Goal: Information Seeking & Learning: Learn about a topic

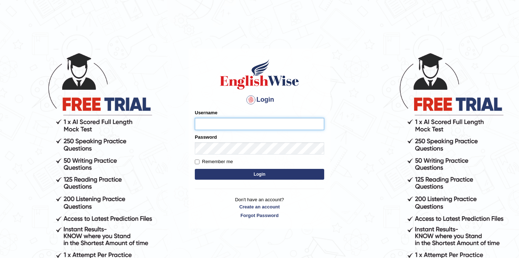
type input "Ganeshreddynevuri789"
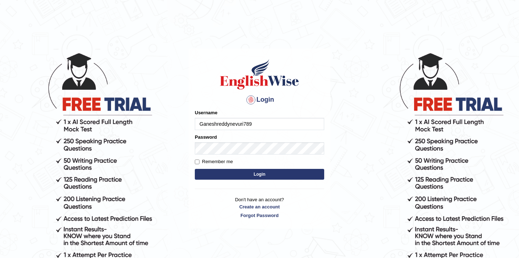
click at [259, 171] on button "Login" at bounding box center [259, 174] width 129 height 11
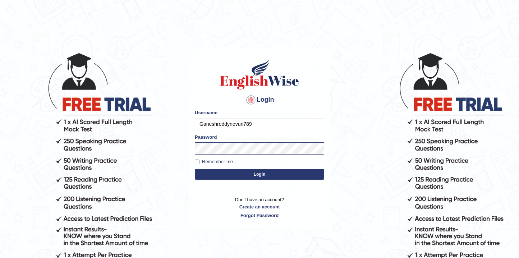
click at [265, 174] on button "Login" at bounding box center [259, 174] width 129 height 11
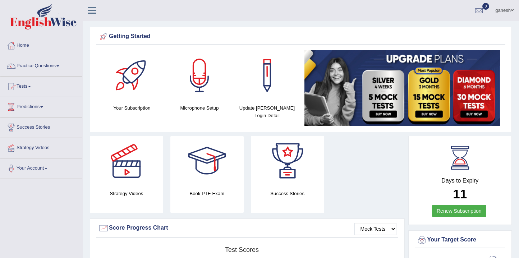
click at [22, 86] on link "Tests" at bounding box center [41, 86] width 82 height 18
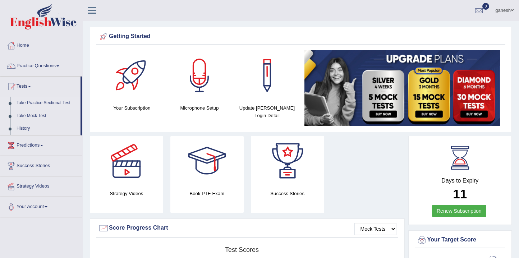
click at [29, 102] on link "Take Practice Sectional Test" at bounding box center [46, 103] width 67 height 13
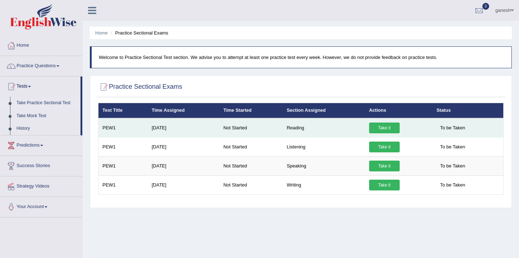
click at [239, 131] on td "Not Started" at bounding box center [250, 127] width 63 height 19
click at [387, 122] on td "Take it" at bounding box center [399, 127] width 68 height 19
click at [384, 126] on link "Take it" at bounding box center [384, 128] width 31 height 11
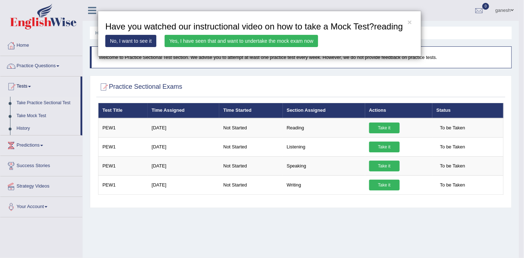
click at [255, 40] on link "Yes, I have seen that and want to undertake the mock exam now" at bounding box center [242, 41] width 154 height 12
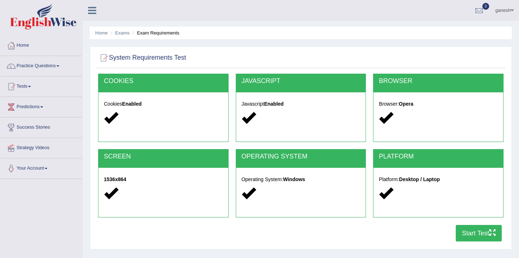
click at [486, 236] on button "Start Test" at bounding box center [479, 233] width 46 height 17
click at [81, 67] on link "Practice Questions" at bounding box center [41, 65] width 82 height 18
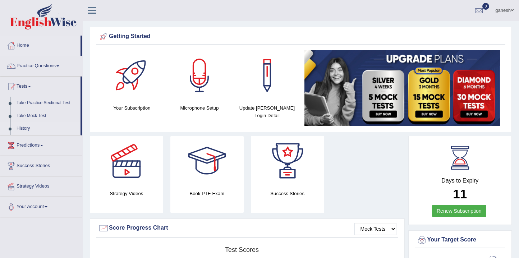
click at [36, 127] on link "History" at bounding box center [46, 128] width 67 height 13
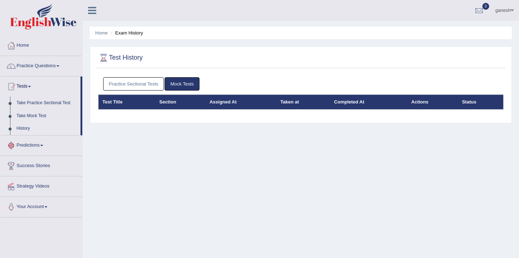
click at [111, 100] on th "Test Title" at bounding box center [127, 102] width 57 height 15
click at [171, 101] on th "Section" at bounding box center [180, 102] width 50 height 15
click at [131, 80] on link "Practice Sectional Tests" at bounding box center [133, 83] width 61 height 13
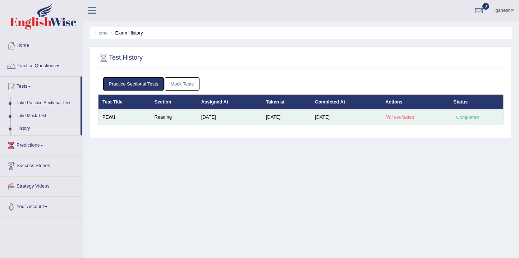
click at [113, 115] on td "PEW1" at bounding box center [125, 117] width 52 height 15
click at [465, 117] on div "Completed" at bounding box center [468, 118] width 28 height 8
drag, startPoint x: 470, startPoint y: 117, endPoint x: 463, endPoint y: 113, distance: 8.4
click at [470, 117] on div "Completed" at bounding box center [468, 118] width 28 height 8
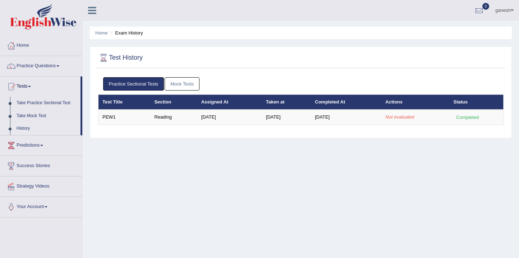
click at [450, 107] on th "Status" at bounding box center [477, 102] width 54 height 15
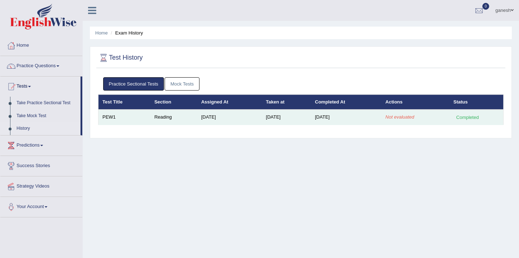
click at [162, 117] on td "Reading" at bounding box center [173, 117] width 47 height 15
drag, startPoint x: 204, startPoint y: 115, endPoint x: 208, endPoint y: 114, distance: 4.1
click at [204, 115] on td "[DATE]" at bounding box center [229, 117] width 65 height 15
click at [273, 115] on td "Oct 12, 2025" at bounding box center [286, 117] width 49 height 15
drag, startPoint x: 401, startPoint y: 107, endPoint x: 402, endPoint y: 111, distance: 5.0
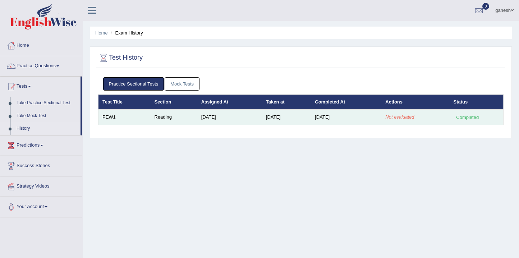
click at [402, 111] on table "Test Title Section Assigned At Taken at Completed At Actions Status PEW1 Readin…" at bounding box center [301, 110] width 406 height 31
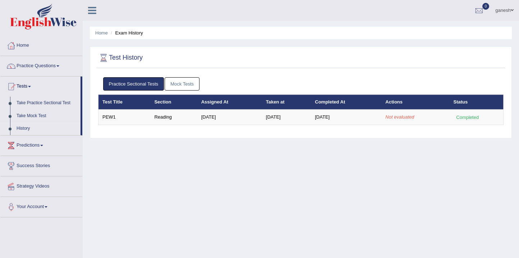
click at [410, 136] on div "Test History Practice Sectional Tests Mock Tests Test Title Section Assigned At…" at bounding box center [301, 92] width 422 height 92
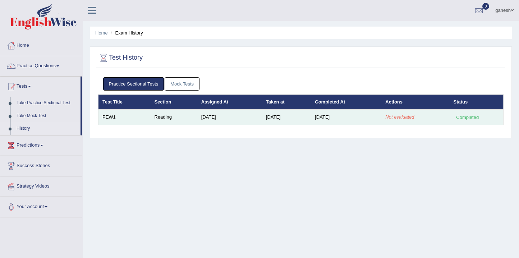
click at [407, 116] on em "Not evaluated" at bounding box center [400, 116] width 29 height 5
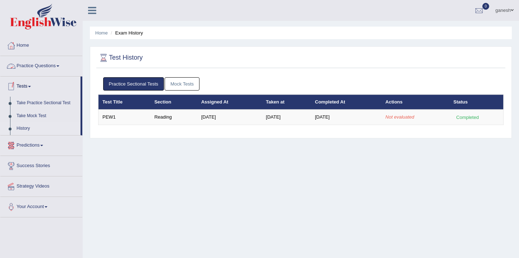
click at [59, 64] on link "Practice Questions" at bounding box center [41, 65] width 82 height 18
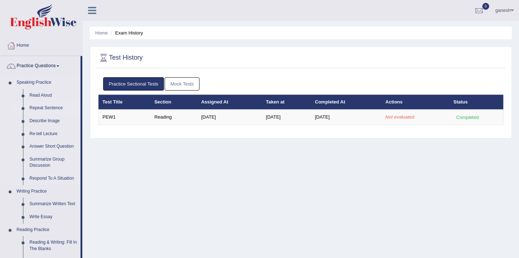
click at [50, 108] on link "Repeat Sentence" at bounding box center [53, 108] width 54 height 13
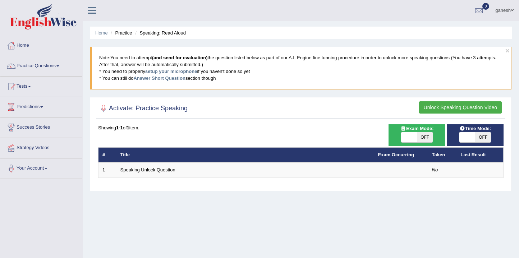
click at [469, 107] on button "Unlock Speaking Question Video" at bounding box center [460, 107] width 83 height 12
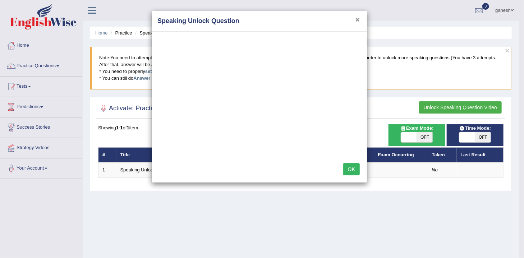
click at [359, 18] on button "×" at bounding box center [358, 20] width 4 height 8
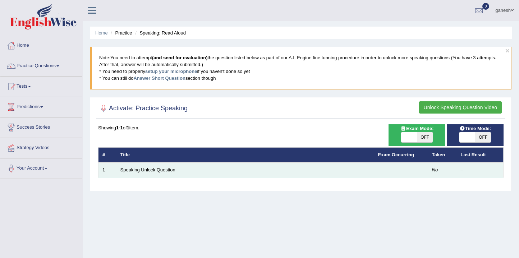
click at [147, 169] on link "Speaking Unlock Question" at bounding box center [147, 169] width 55 height 5
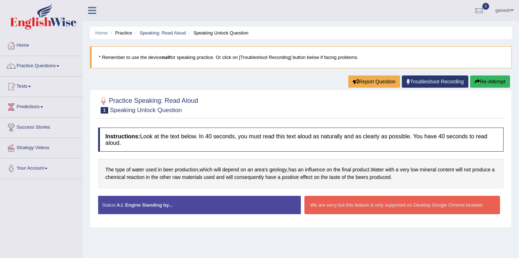
click at [351, 206] on div "We are sorry but this feature is only supported on Desktop Google Chrome browser" at bounding box center [403, 205] width 196 height 18
click at [167, 109] on div "Practice Speaking: Read Aloud 1 Speaking Unlock Question" at bounding box center [300, 106] width 409 height 25
click at [32, 87] on link "Tests" at bounding box center [41, 86] width 82 height 18
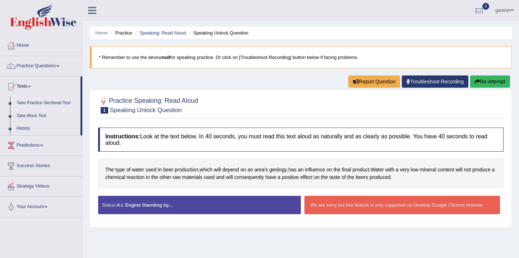
click at [36, 102] on link "Take Practice Sectional Test" at bounding box center [46, 103] width 67 height 13
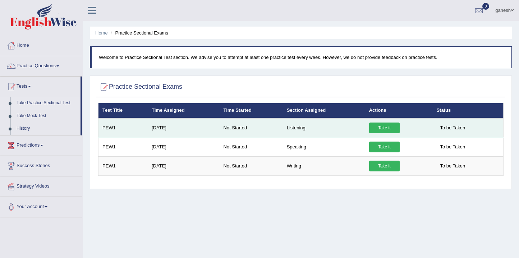
click at [378, 125] on link "Take it" at bounding box center [384, 128] width 31 height 11
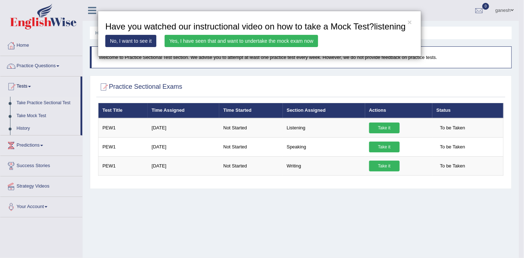
click at [242, 36] on link "Yes, I have seen that and want to undertake the mock exam now" at bounding box center [242, 41] width 154 height 12
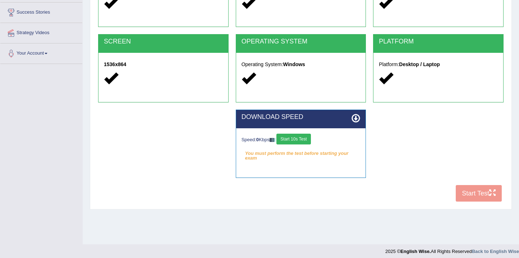
scroll to position [119, 0]
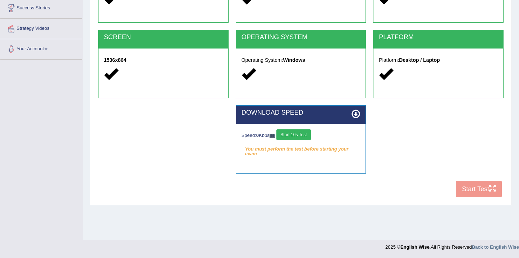
click at [469, 188] on div "COOKIES Cookies Enabled JAVASCRIPT Javascript Enabled BROWSER Browser: Opera SC…" at bounding box center [300, 77] width 409 height 247
click at [293, 135] on button "Start 10s Test" at bounding box center [294, 134] width 34 height 11
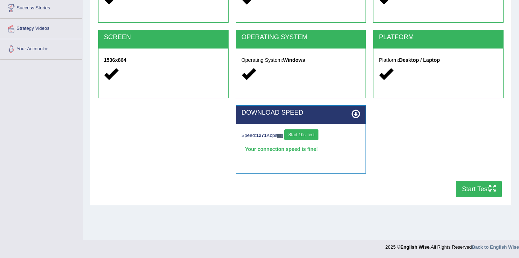
click at [477, 190] on button "Start Test" at bounding box center [479, 189] width 46 height 17
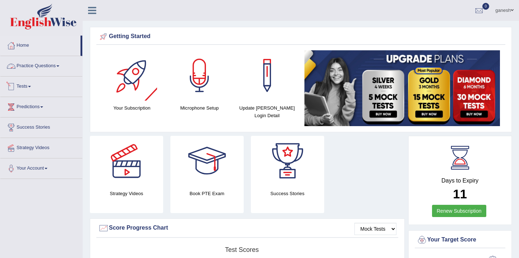
click at [31, 85] on link "Tests" at bounding box center [41, 86] width 82 height 18
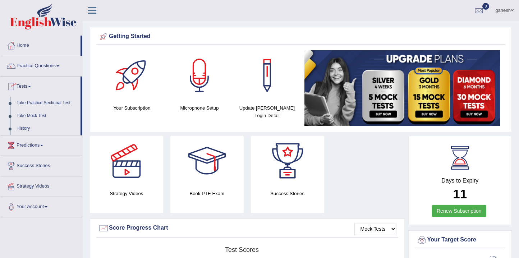
click at [32, 114] on link "Take Mock Test" at bounding box center [46, 116] width 67 height 13
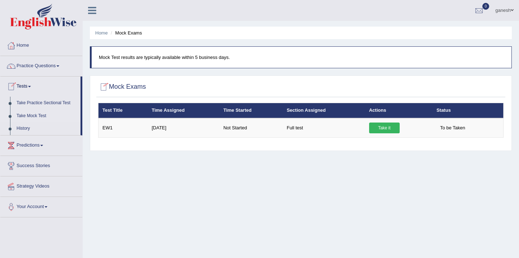
click at [31, 117] on link "Take Mock Test" at bounding box center [46, 116] width 67 height 13
click at [117, 86] on h2 "Mock Exams" at bounding box center [122, 87] width 48 height 11
click at [105, 87] on div at bounding box center [103, 87] width 11 height 11
